Goal: Use online tool/utility

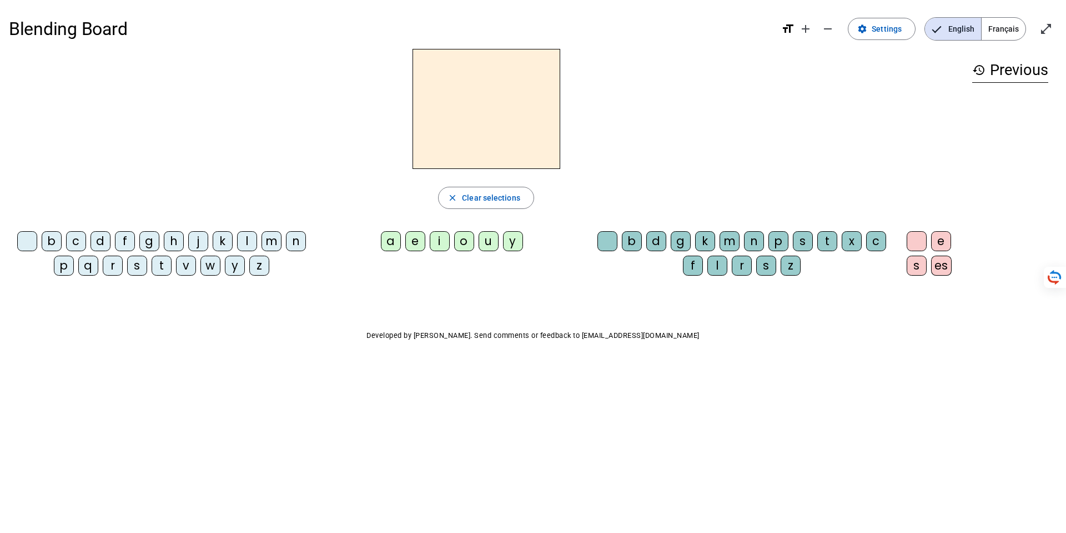
click at [484, 241] on div "u" at bounding box center [489, 241] width 20 height 20
click at [742, 269] on div "r" at bounding box center [742, 265] width 20 height 20
click at [272, 240] on div "m" at bounding box center [272, 241] width 20 height 20
click at [391, 240] on div "a" at bounding box center [391, 241] width 20 height 20
click at [23, 243] on div at bounding box center [27, 241] width 20 height 20
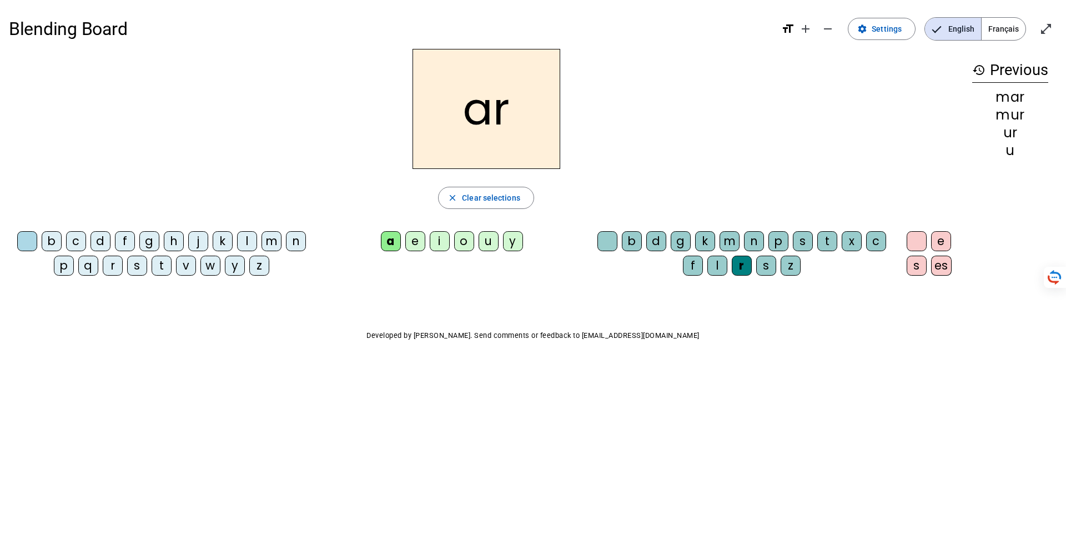
click at [439, 238] on div "i" at bounding box center [440, 241] width 20 height 20
click at [243, 235] on div "l" at bounding box center [247, 241] width 20 height 20
click at [183, 265] on div "v" at bounding box center [186, 265] width 20 height 20
click at [111, 259] on div "r" at bounding box center [113, 265] width 20 height 20
click at [941, 242] on div "e" at bounding box center [941, 241] width 20 height 20
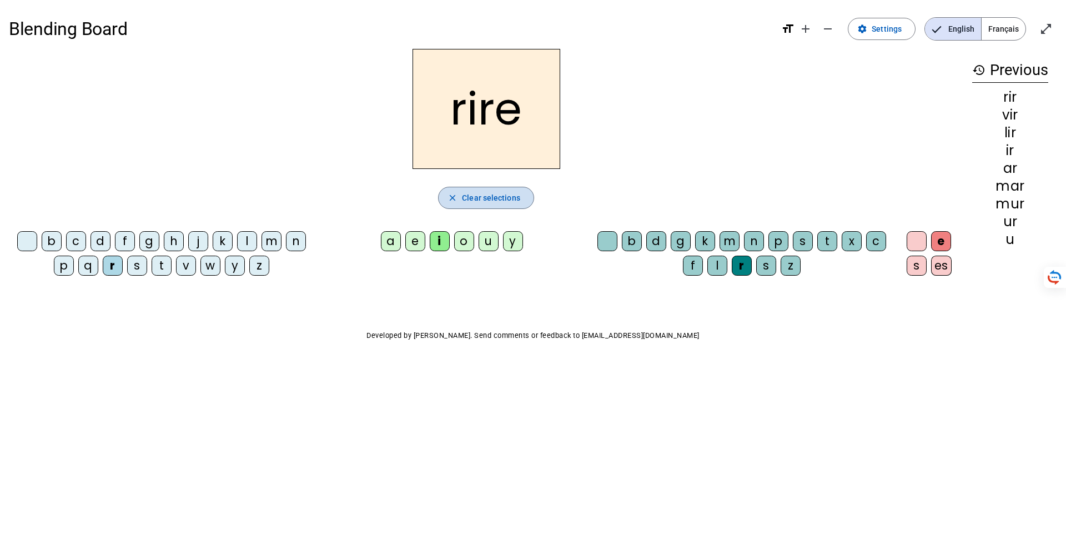
click at [461, 193] on span "button" at bounding box center [486, 197] width 95 height 27
